Goal: Find specific page/section: Locate a particular part of the current website

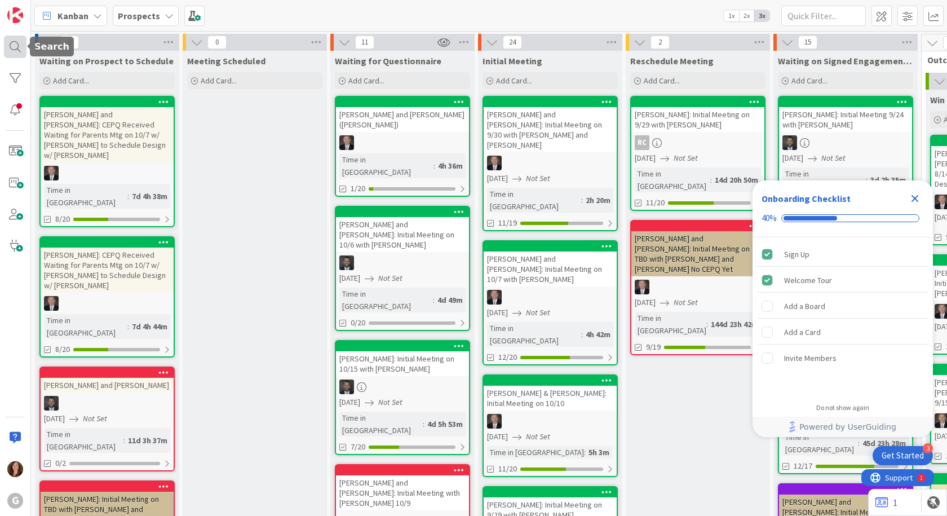
click at [15, 51] on div at bounding box center [15, 47] width 23 height 23
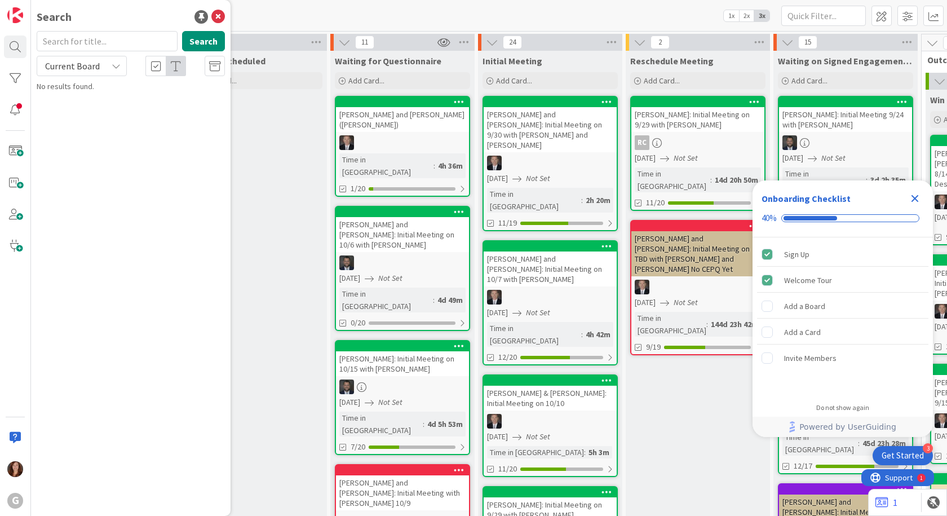
click at [68, 41] on input "text" at bounding box center [107, 41] width 141 height 20
type input "wilkins"
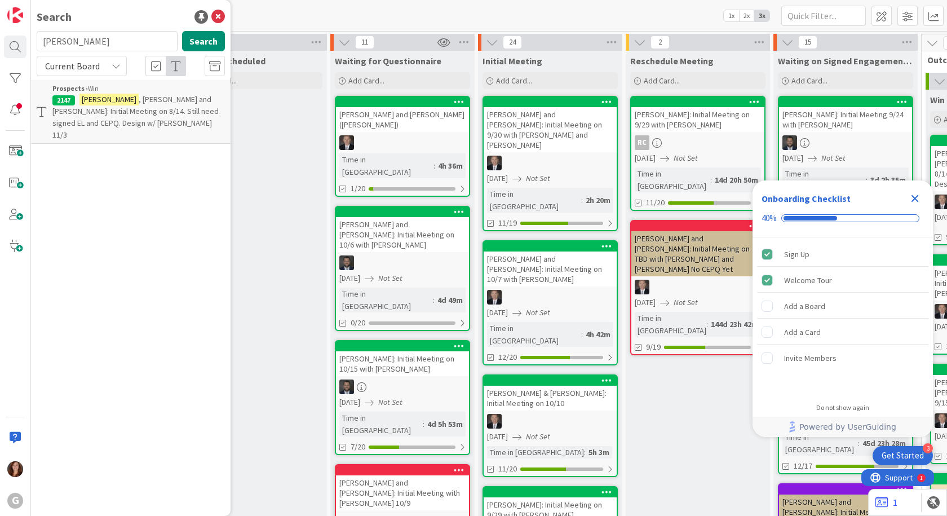
click at [130, 100] on span ", Homer Wesley and Eileen: Initial Meeting on 8/14. Still need signed EL and CE…" at bounding box center [135, 117] width 166 height 46
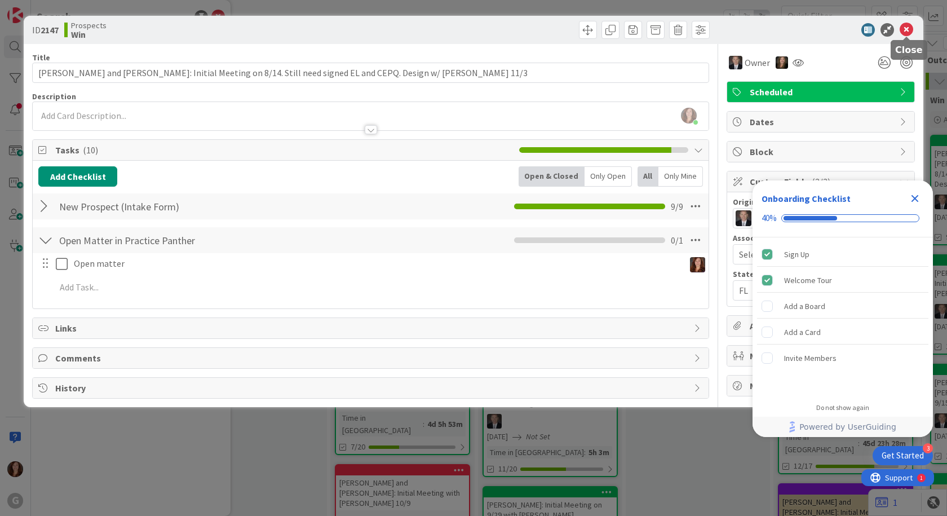
click at [911, 27] on icon at bounding box center [907, 30] width 14 height 14
